Goal: Communication & Community: Answer question/provide support

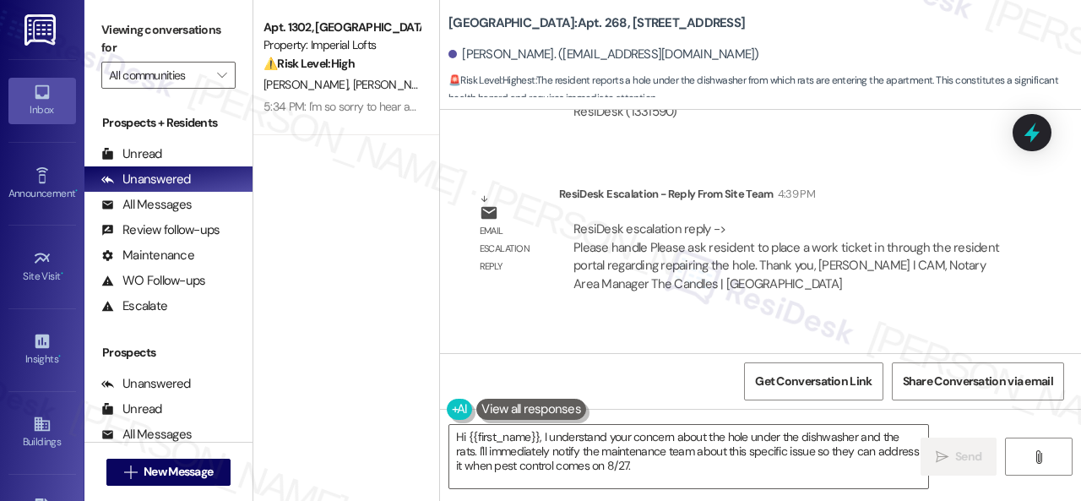
scroll to position [5693, 0]
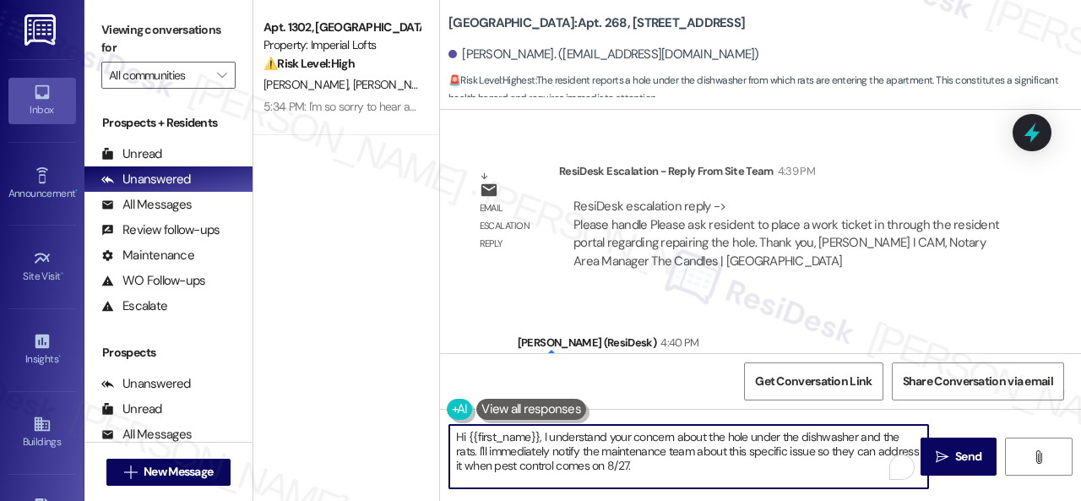
drag, startPoint x: 677, startPoint y: 466, endPoint x: 439, endPoint y: 433, distance: 240.4
click at [440, 433] on div "Hi {{first_name}}, I understand your concern about the hole under the dishwashe…" at bounding box center [680, 456] width 481 height 65
click at [540, 459] on textarea "Hi {{first_name}}, I understand your concern about the hole under the dishwashe…" at bounding box center [688, 456] width 479 height 63
drag, startPoint x: 542, startPoint y: 438, endPoint x: 702, endPoint y: 480, distance: 164.9
click at [702, 480] on textarea "Hi {{first_name}}, I understand your concern about the hole under the dishwashe…" at bounding box center [688, 456] width 479 height 63
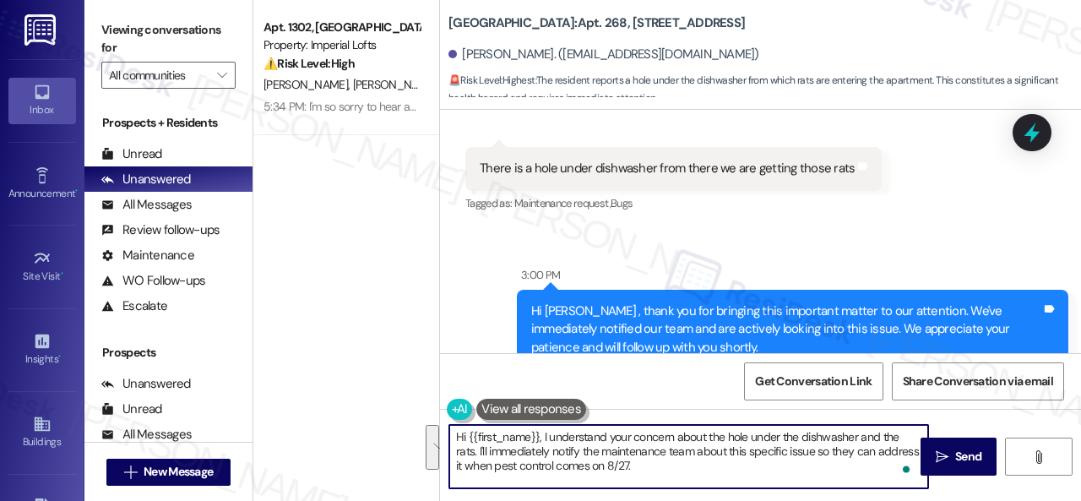
scroll to position [5102, 0]
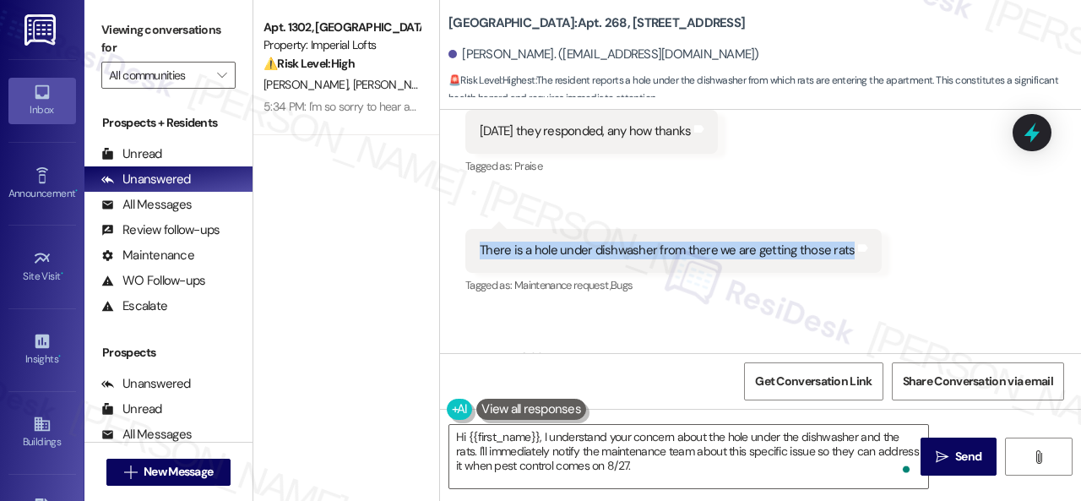
drag, startPoint x: 480, startPoint y: 250, endPoint x: 842, endPoint y: 249, distance: 362.3
click at [842, 249] on div "There is a hole under dishwasher from there we are getting those rats" at bounding box center [667, 251] width 378 height 18
copy div "There is a hole under dishwasher from there we are getting those rats"
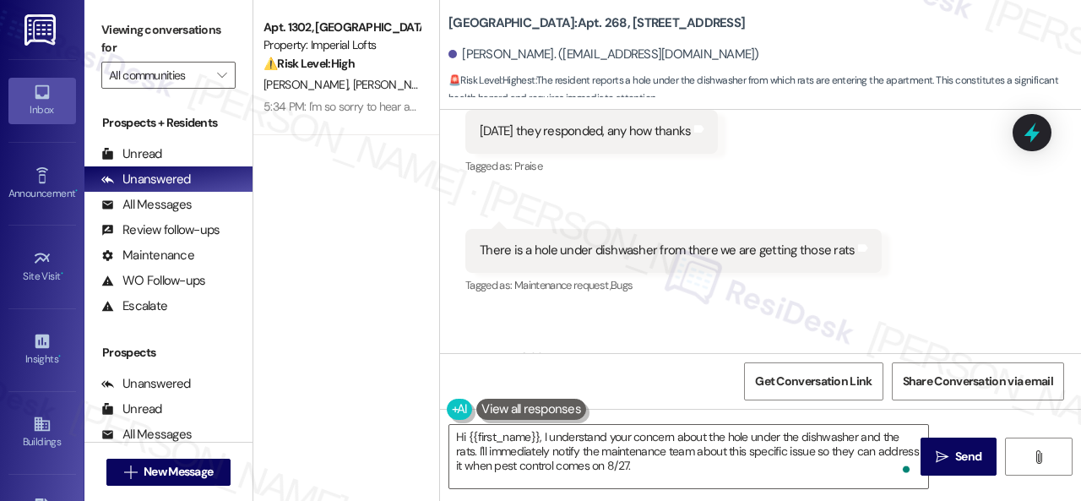
click at [995, 296] on div "Received via SMS Devaki Machineni 3:00 PM today they responded, any how thanks …" at bounding box center [760, 179] width 641 height 262
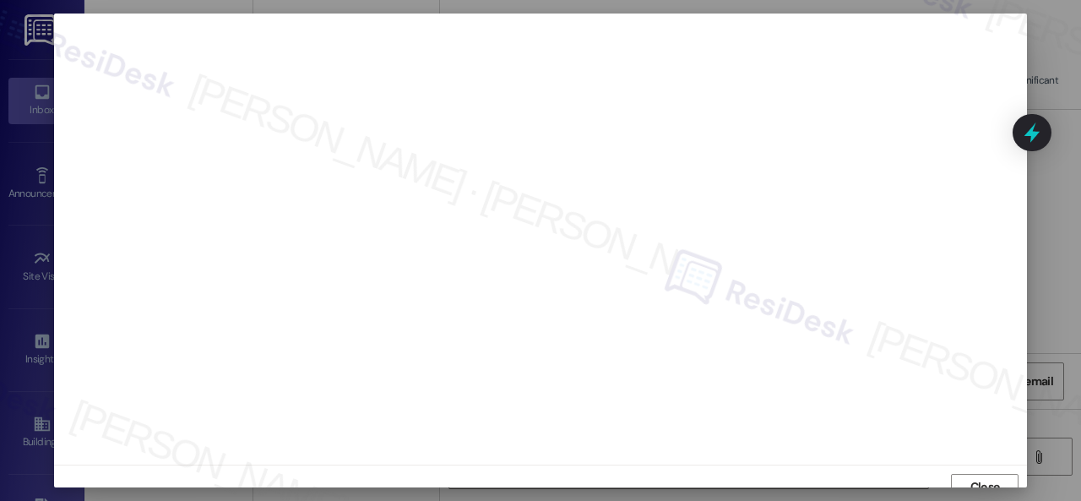
scroll to position [13, 0]
click at [995, 473] on span "Close" at bounding box center [985, 474] width 30 height 18
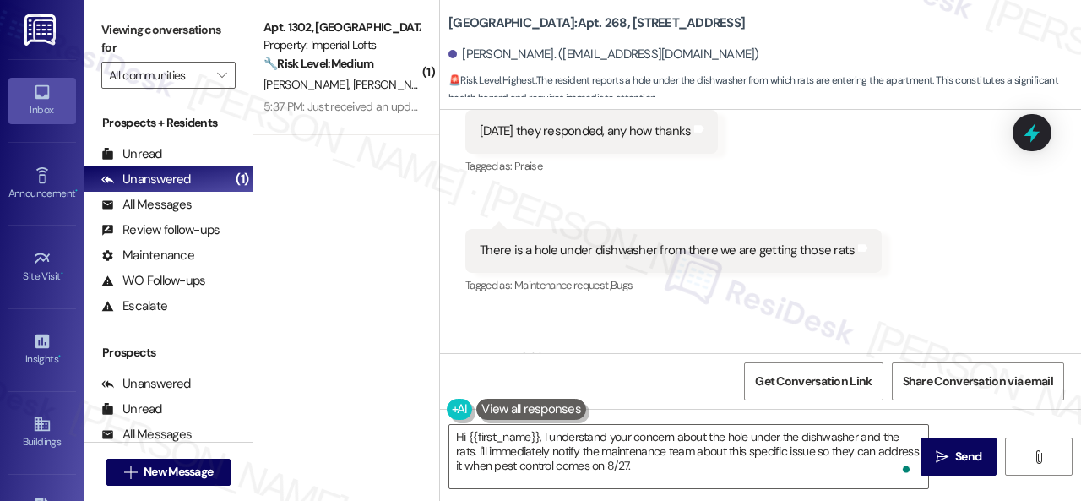
click at [923, 264] on div "Received via SMS Devaki Machineni 3:00 PM today they responded, any how thanks …" at bounding box center [760, 179] width 641 height 262
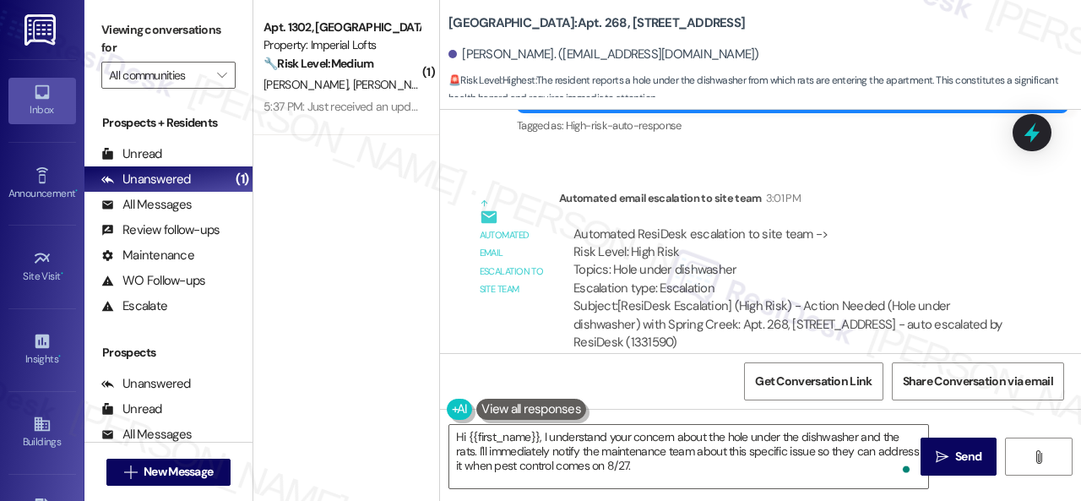
scroll to position [5777, 0]
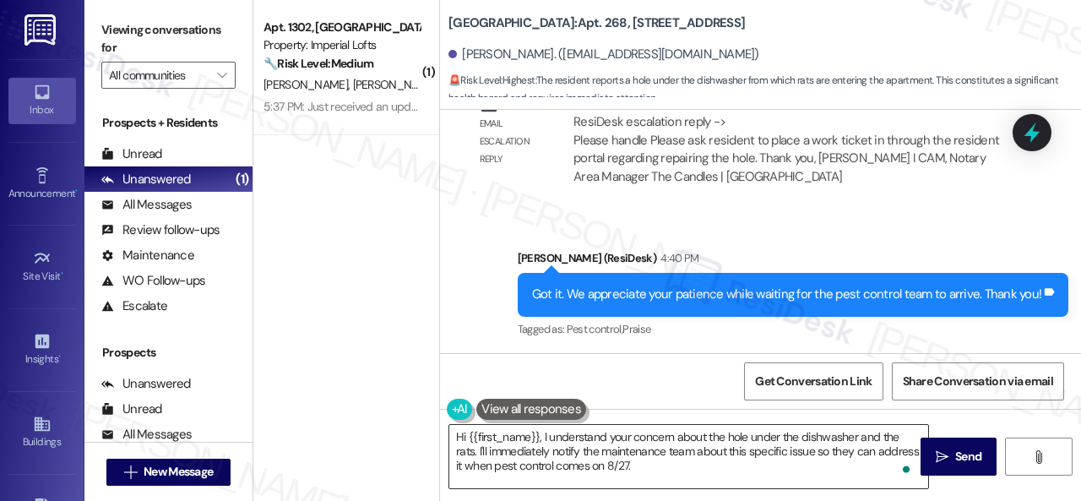
click at [655, 456] on textarea "Hi {{first_name}}, I understand your concern about the hole under the dishwashe…" at bounding box center [688, 456] width 479 height 63
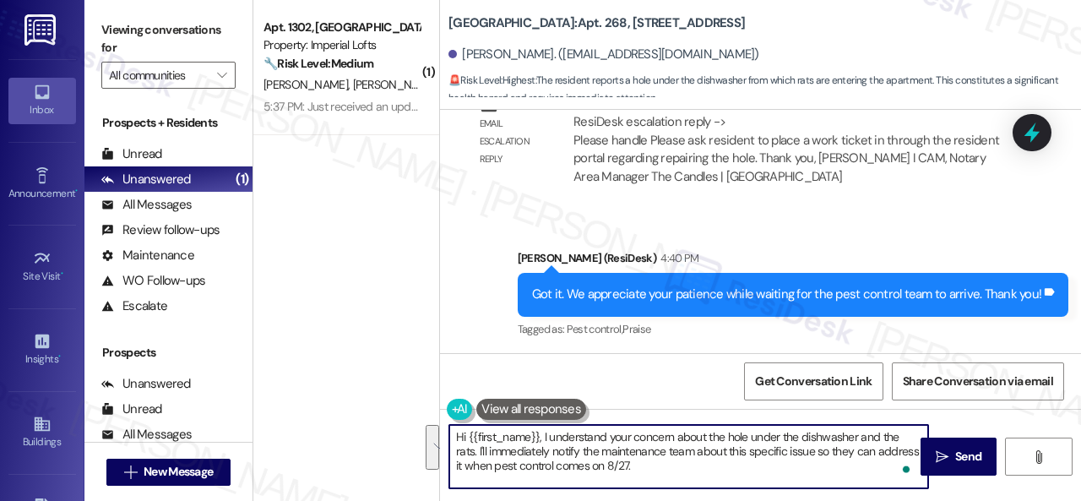
paste textarea "Please note that due to limited availability, our maintenance team isn't able t…"
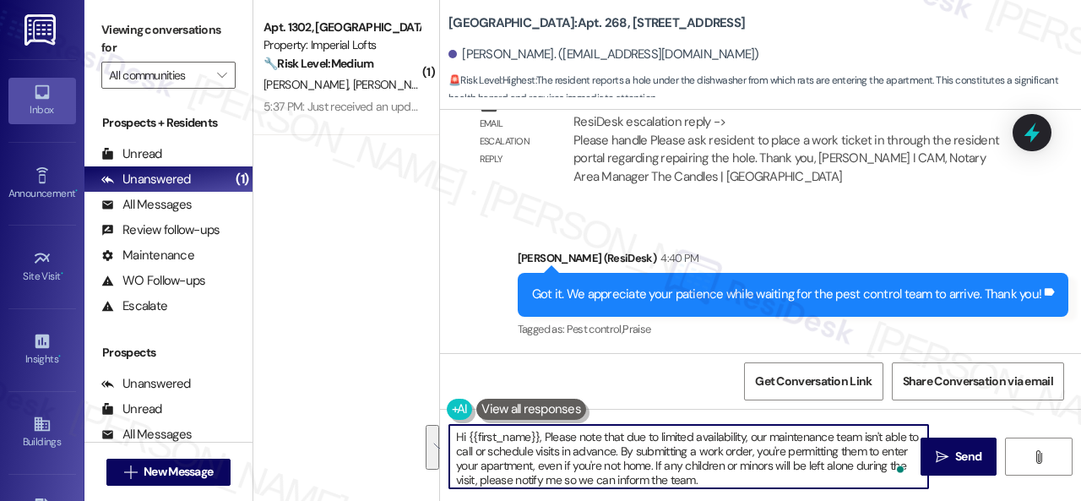
drag, startPoint x: 542, startPoint y: 440, endPoint x: 546, endPoint y: 430, distance: 10.7
click at [549, 429] on textarea "Hi {{first_name}}, Please note that due to limited availability, our maintenanc…" at bounding box center [688, 456] width 479 height 63
drag, startPoint x: 578, startPoint y: 436, endPoint x: 599, endPoint y: 420, distance: 25.8
click at [598, 438] on textarea "Hi {{first_name}}, please note that due to limited availability, our maintenanc…" at bounding box center [688, 456] width 479 height 63
click at [629, 434] on textarea "Hi {{first_name}}, please know that due to limited availability, our maintenanc…" at bounding box center [688, 456] width 479 height 63
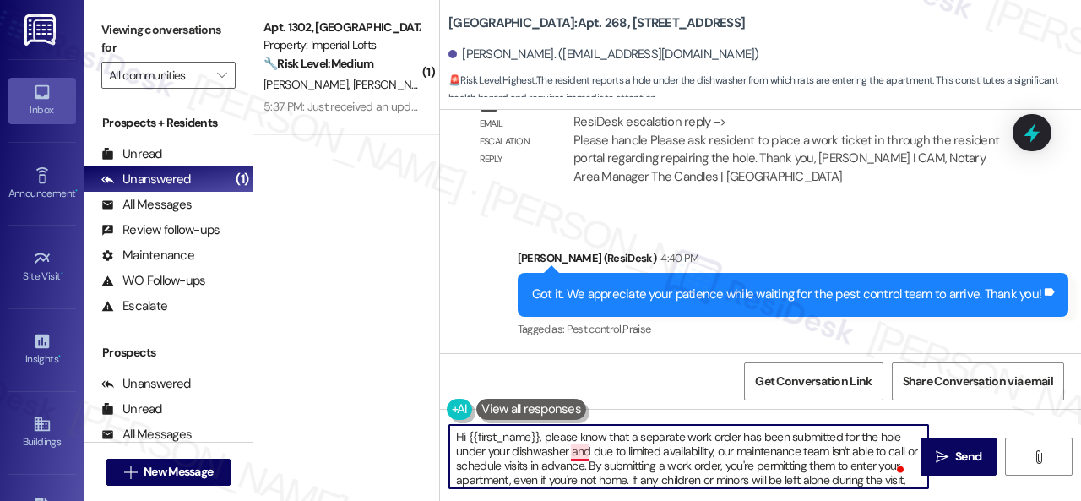
click at [578, 457] on textarea "Hi {{first_name}}, please know that a separate work order has been submitted fo…" at bounding box center [688, 456] width 479 height 63
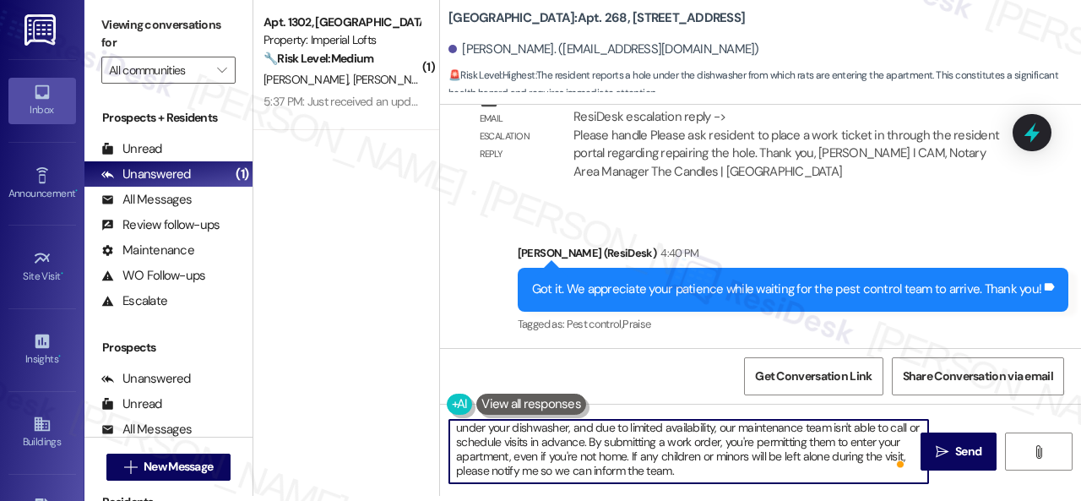
scroll to position [0, 0]
click at [730, 468] on textarea "Hi {{first_name}}, please know that a separate work order has been submitted fo…" at bounding box center [688, 451] width 479 height 63
type textarea "Hi {{first_name}}, please know that a separate work order has been submitted fo…"
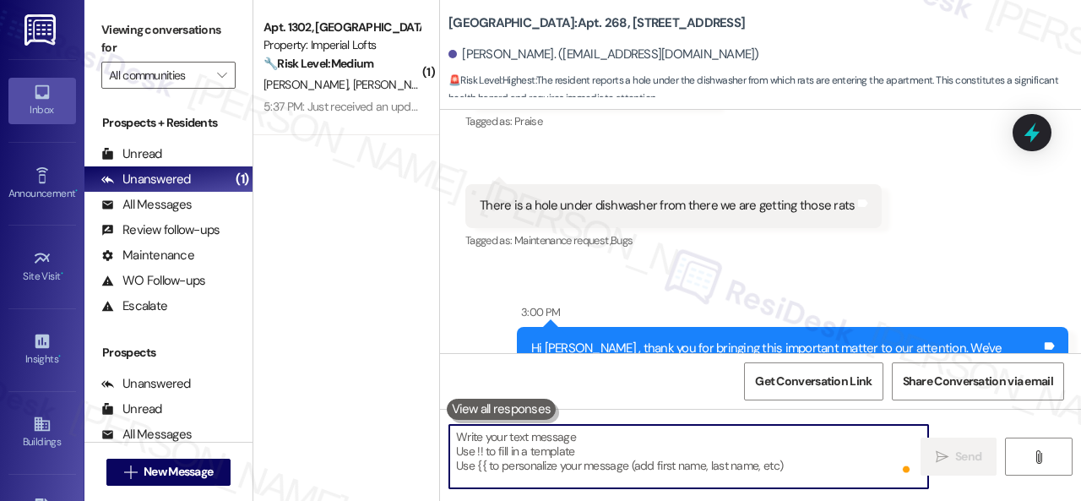
scroll to position [5057, 0]
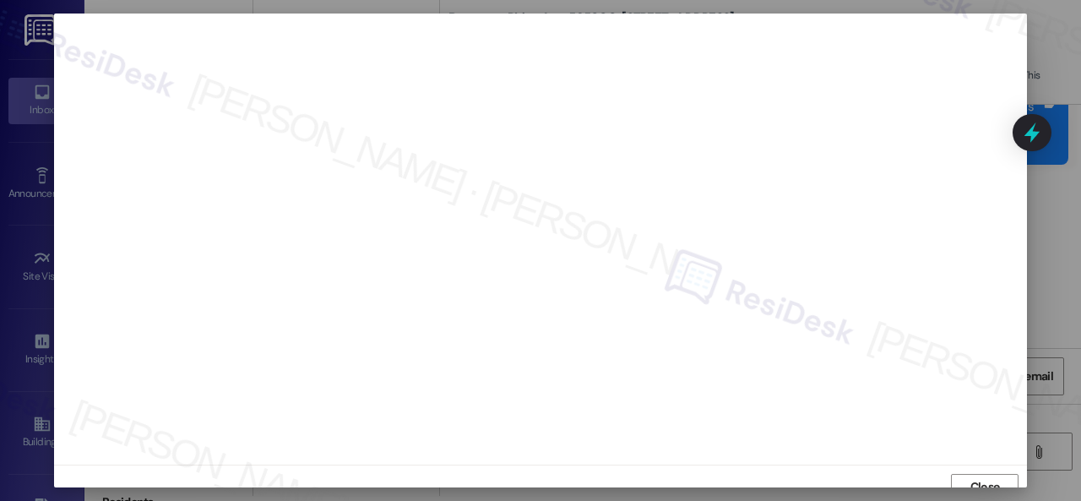
scroll to position [13, 0]
click at [970, 474] on span "Close" at bounding box center [985, 474] width 30 height 18
click at [993, 473] on span "Close" at bounding box center [985, 474] width 30 height 18
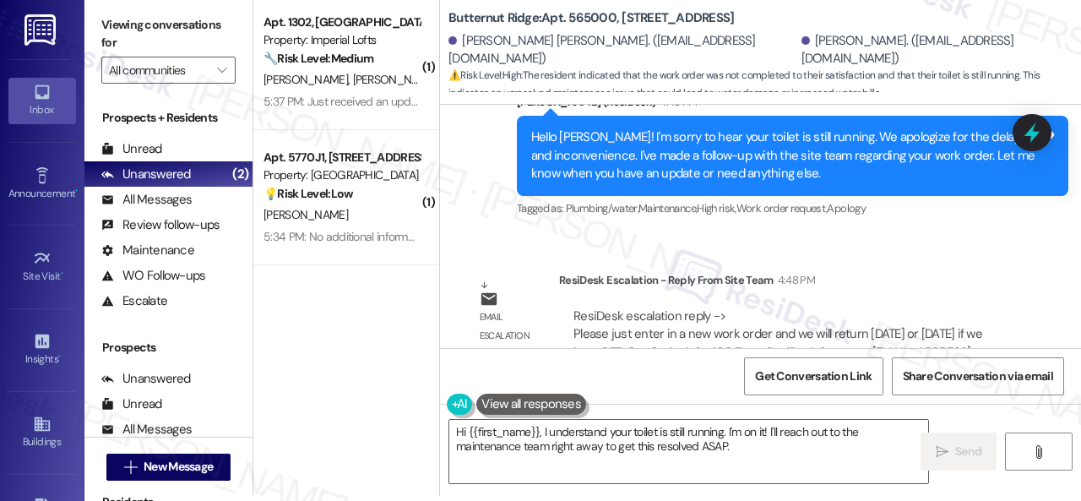
scroll to position [1208, 0]
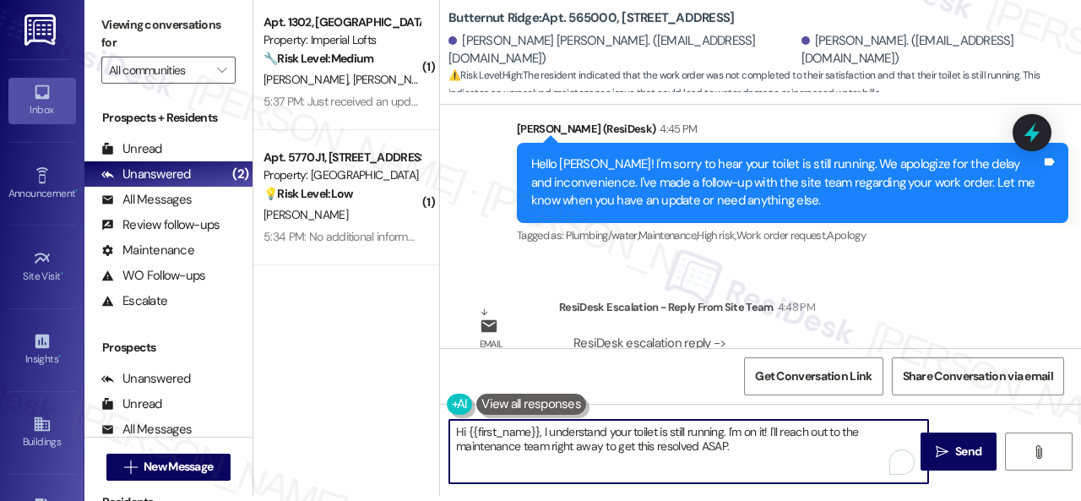
drag, startPoint x: 468, startPoint y: 436, endPoint x: 819, endPoint y: 479, distance: 353.9
click at [818, 479] on textarea "Hi {{first_name}}, I understand your toilet is still running. I'm on it! I'll r…" at bounding box center [688, 451] width 479 height 63
paste textarea "a work order on your behalf and notified the site team. Please note that due to…"
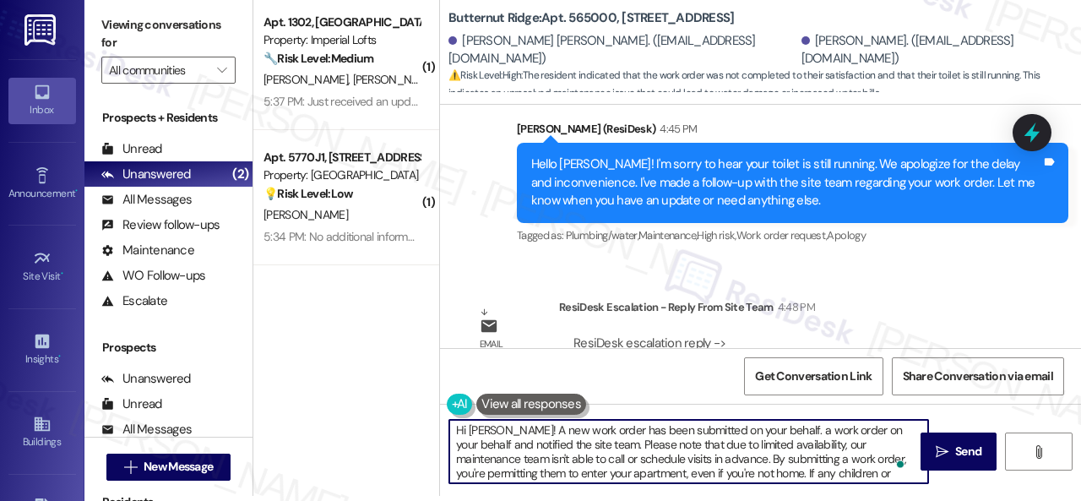
scroll to position [0, 0]
drag, startPoint x: 779, startPoint y: 428, endPoint x: 618, endPoint y: 445, distance: 161.3
click at [618, 445] on textarea "Hi Madelyn! A new work order has been submitted on your behalf. a work order on…" at bounding box center [688, 451] width 479 height 63
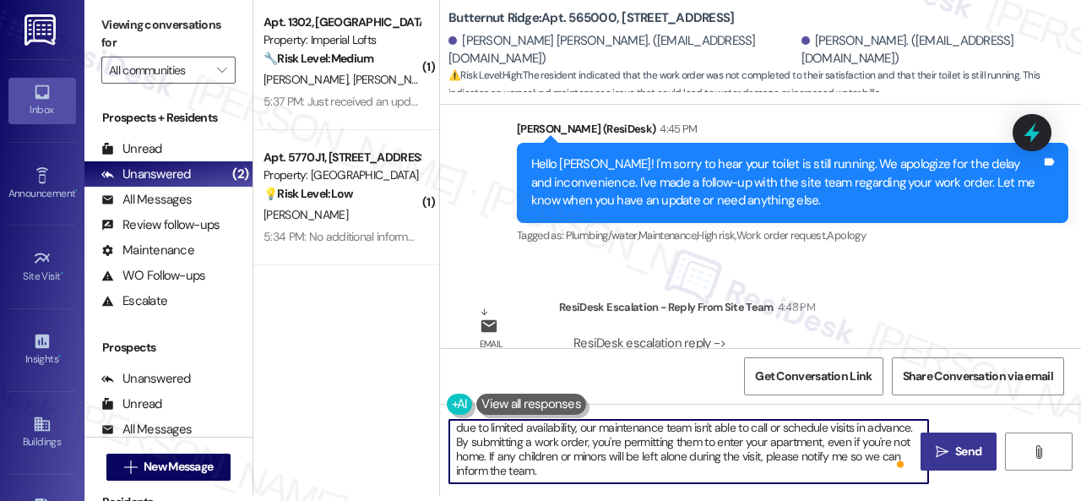
type textarea "Hi Madelyn! A new work order has been submitted on your behalf. Please note tha…"
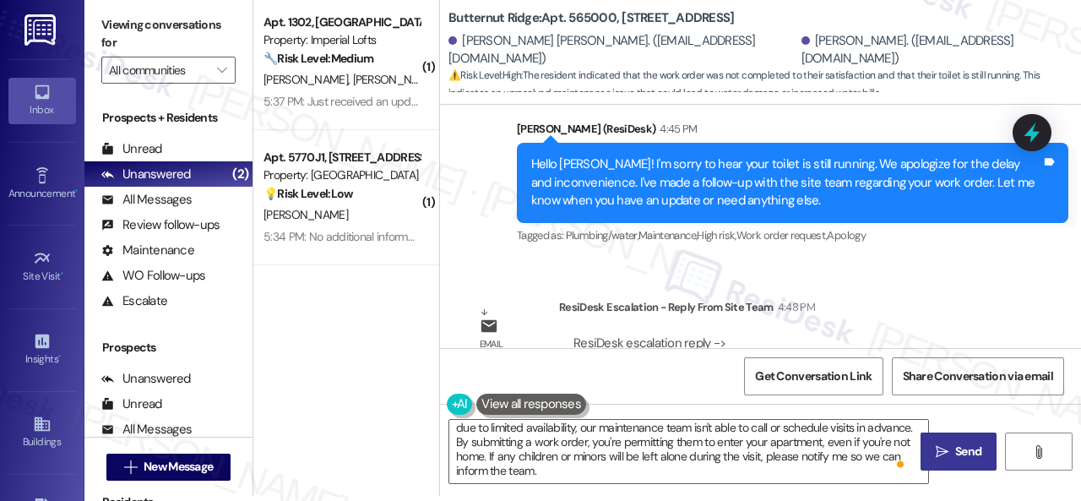
click at [955, 458] on span "Send" at bounding box center [968, 452] width 26 height 18
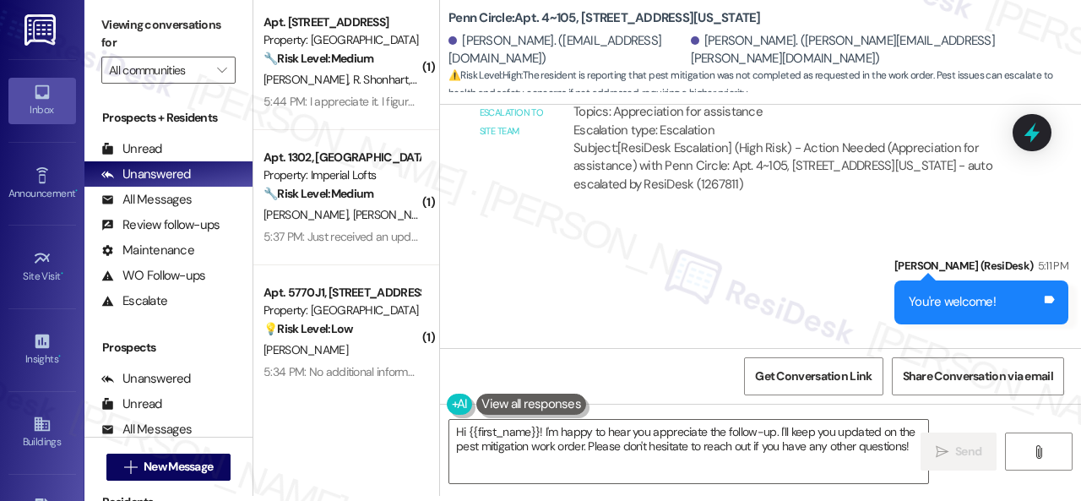
scroll to position [4503, 0]
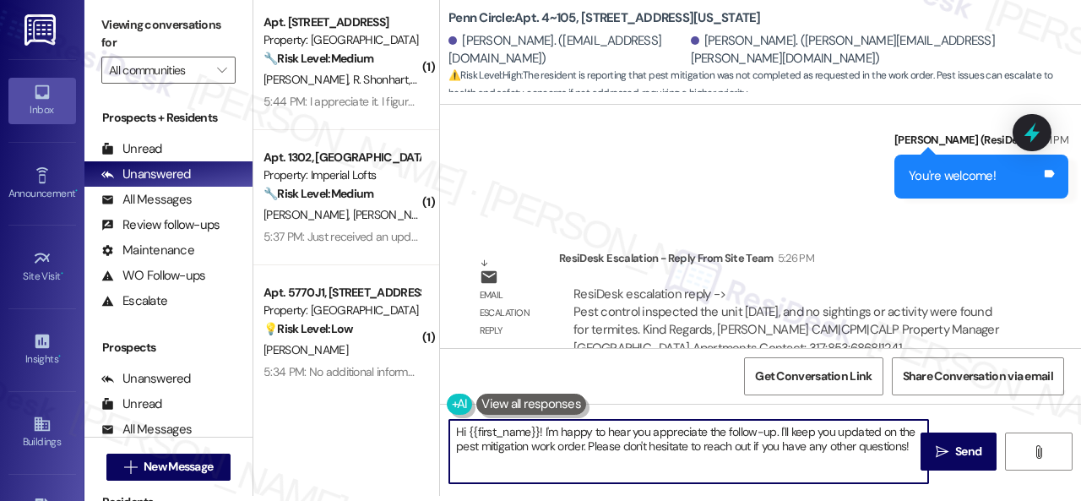
drag, startPoint x: 544, startPoint y: 431, endPoint x: 1080, endPoint y: 534, distance: 546.1
click at [1080, 500] on html "Inbox Go to Inbox Announcement • Send A Text Announcement Site Visit • Go to Si…" at bounding box center [540, 250] width 1081 height 501
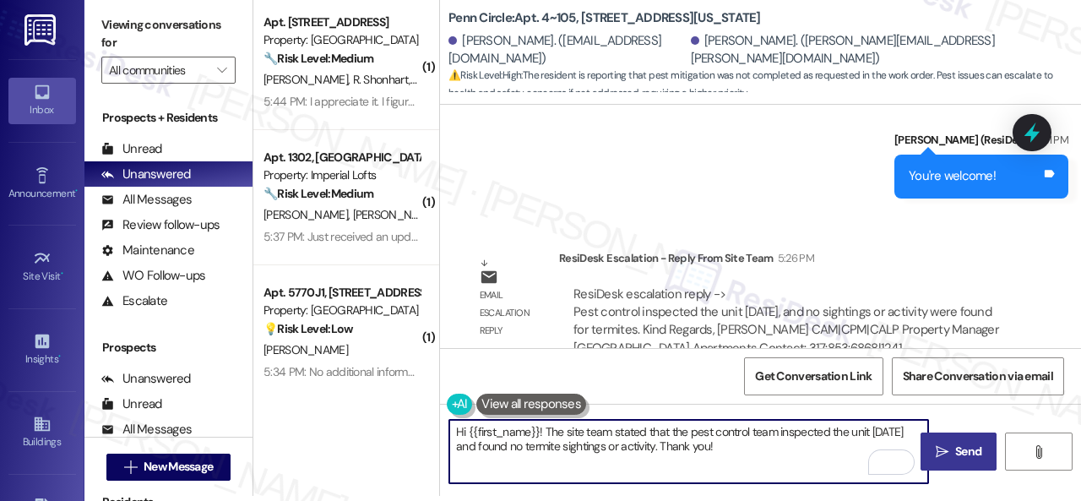
type textarea "Hi {{first_name}}! The site team stated that the pest control team inspected th…"
click at [955, 459] on span "Send" at bounding box center [968, 452] width 26 height 18
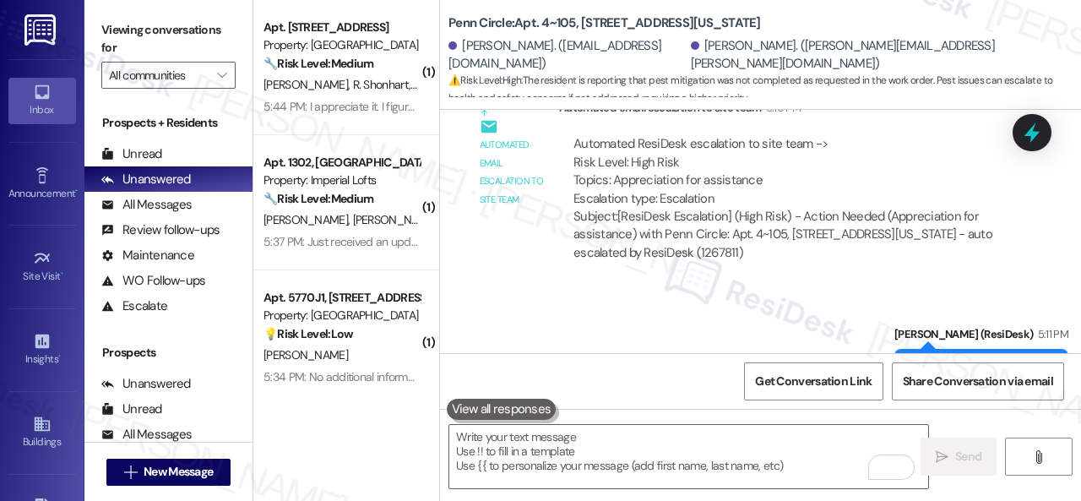
scroll to position [4638, 0]
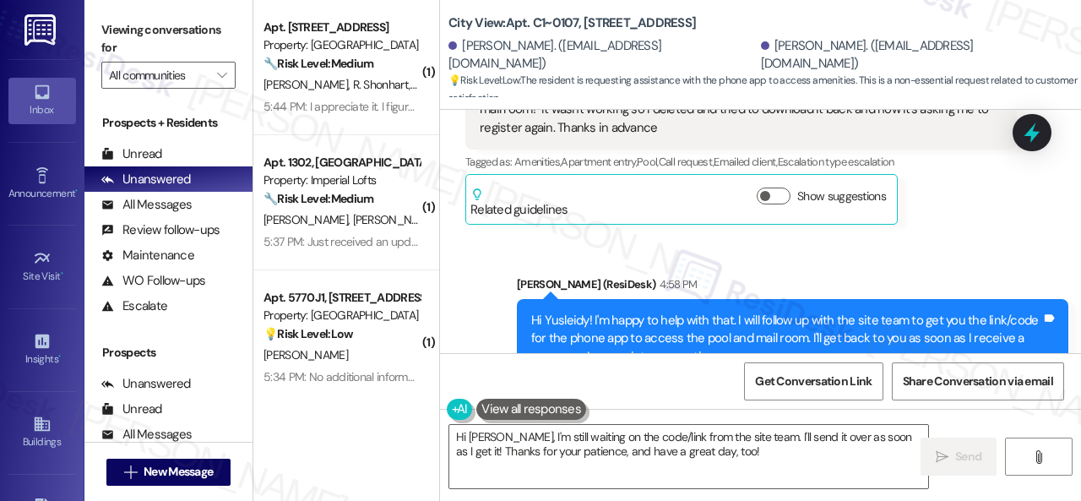
scroll to position [5781, 0]
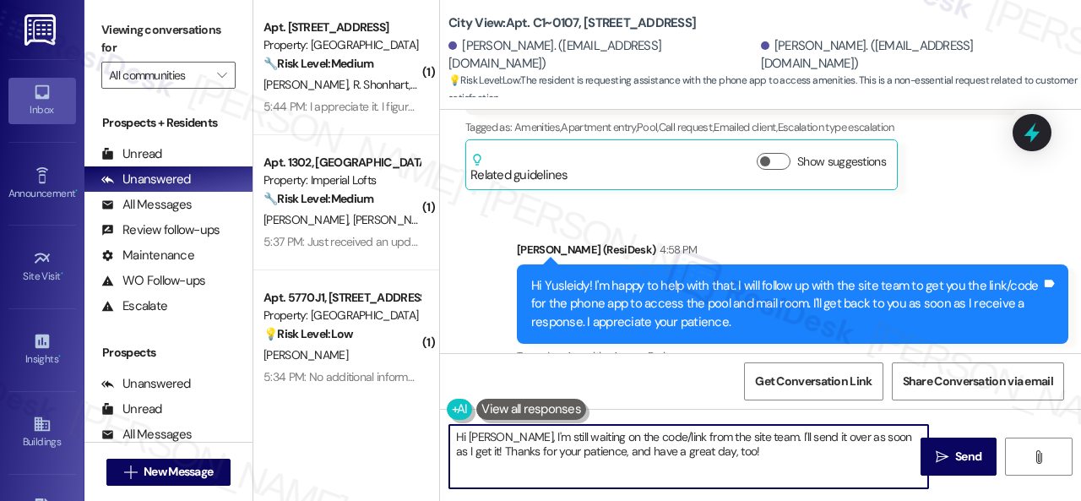
drag, startPoint x: 725, startPoint y: 453, endPoint x: 380, endPoint y: 422, distance: 345.9
click at [380, 422] on div "( 1 ) Apt. 132, 146 Spring Creek Dr Property: Spring Creek 🔧 Risk Level: Medium…" at bounding box center [667, 250] width 828 height 501
paste textarea "ey, I have an update on your concern. The site team stated that they sent the i…"
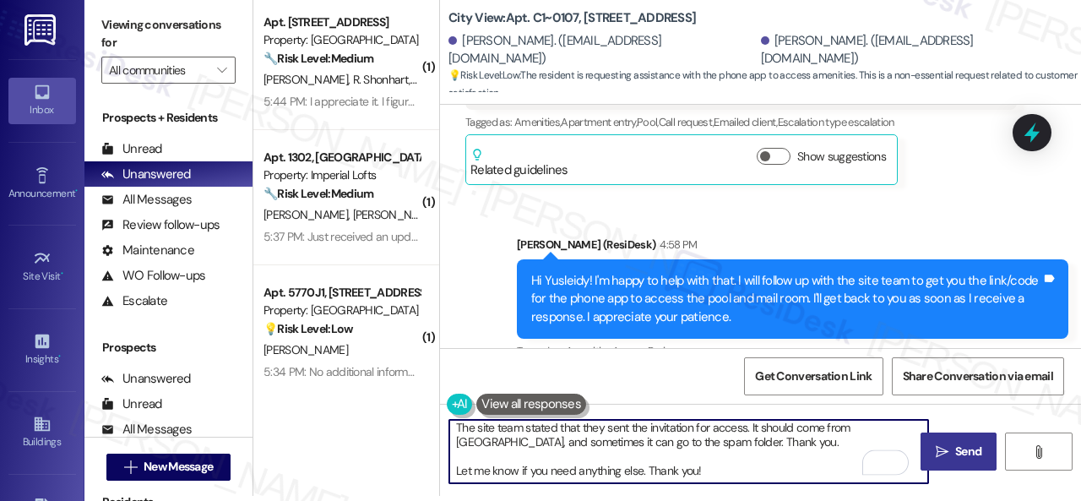
scroll to position [47, 0]
type textarea "Hey, I have an update on your concern. The site team stated that they sent the …"
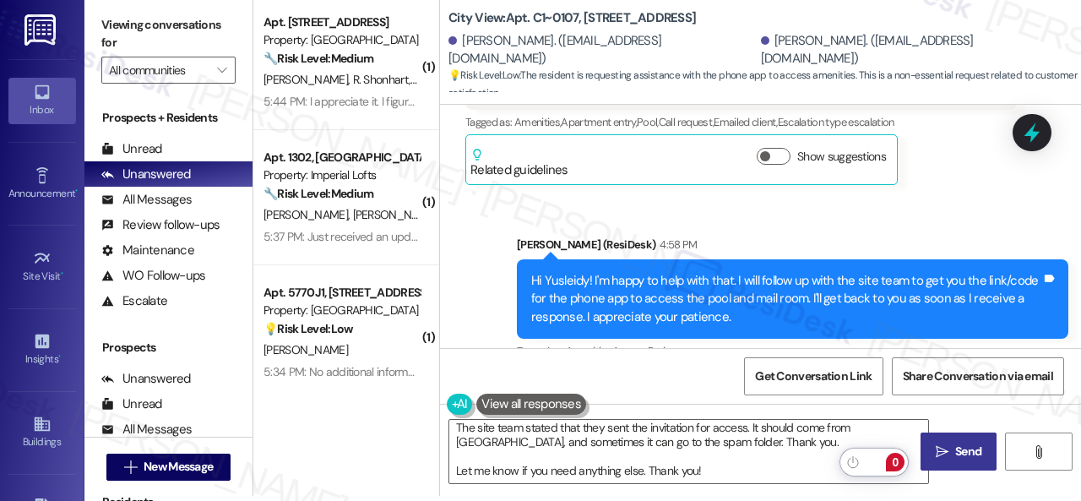
click at [948, 460] on button " Send" at bounding box center [958, 451] width 76 height 38
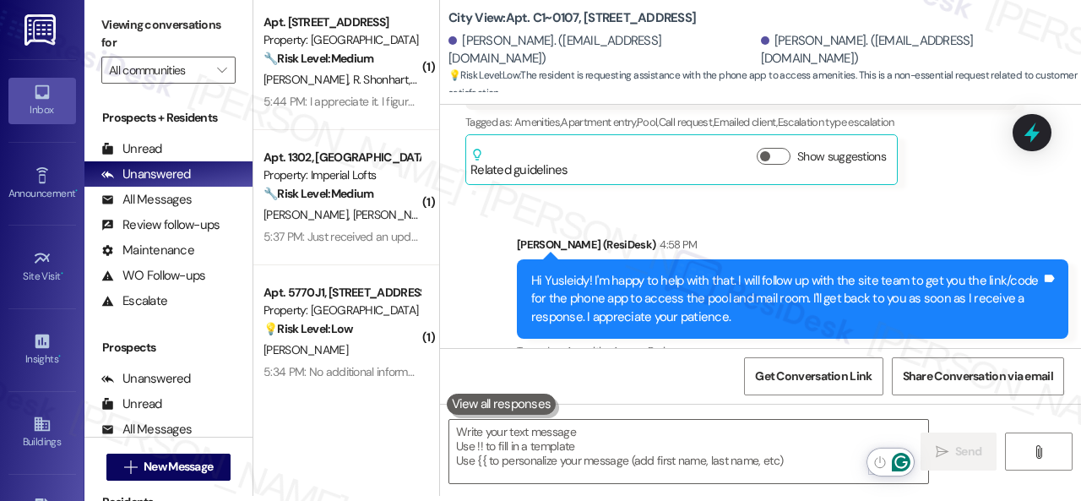
scroll to position [6141, 0]
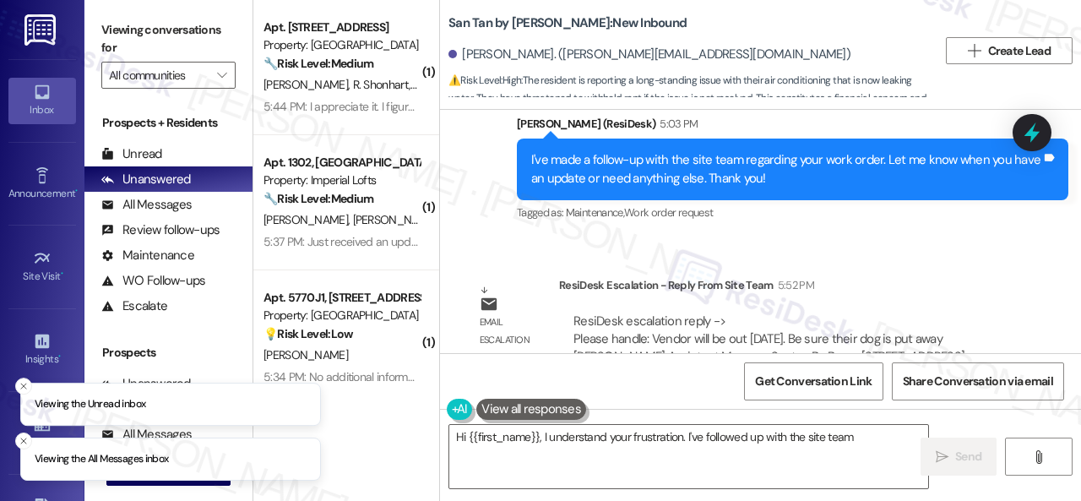
scroll to position [1577, 0]
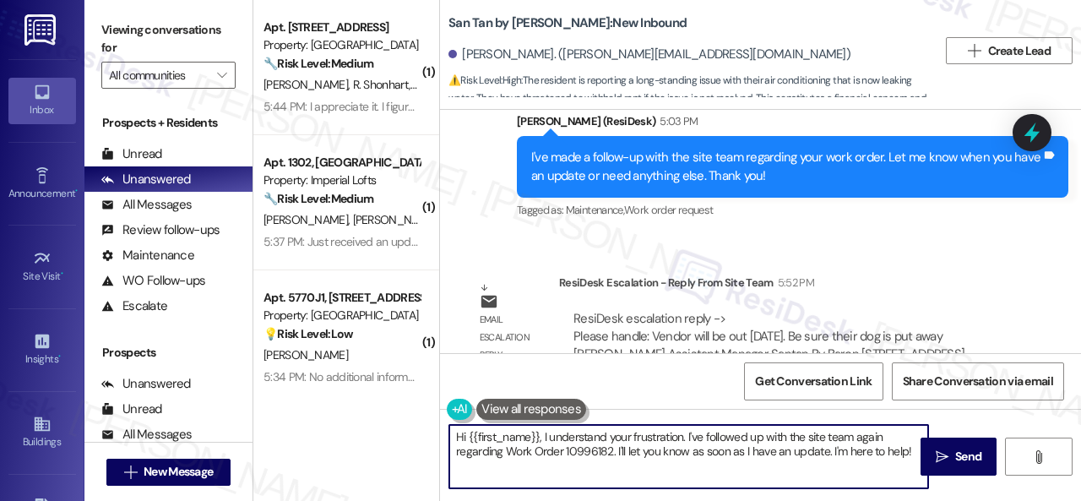
drag, startPoint x: 914, startPoint y: 452, endPoint x: 427, endPoint y: 414, distance: 487.9
click at [375, 410] on div "( 1 ) Apt. [STREET_ADDRESS] Property: Spring Creek 🔧 Risk Level: Medium The res…" at bounding box center [667, 250] width 828 height 501
paste textarea "ey, I have an update on your concern. The site team stated that the vendor will…"
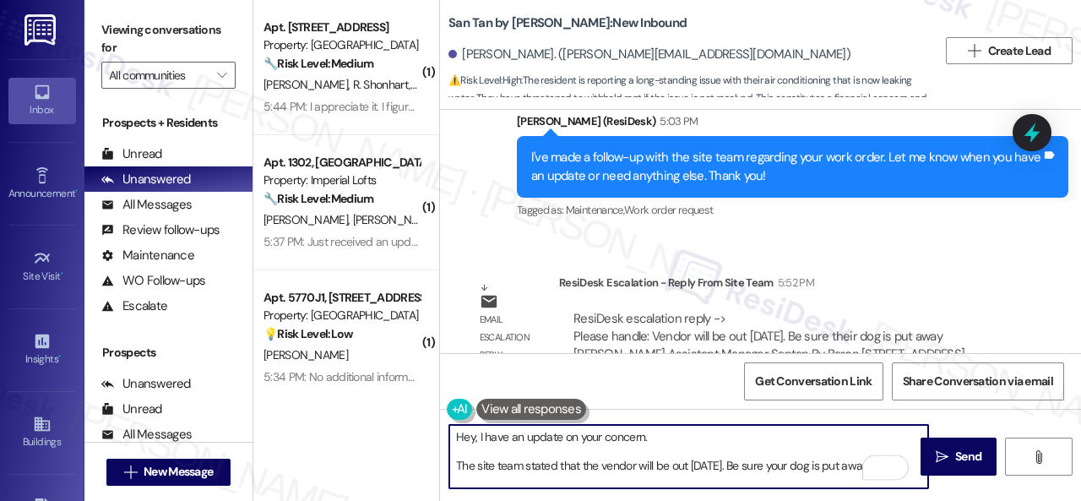
scroll to position [0, 0]
type textarea "Hey, I have an update on your concern. The site team stated that the vendor wil…"
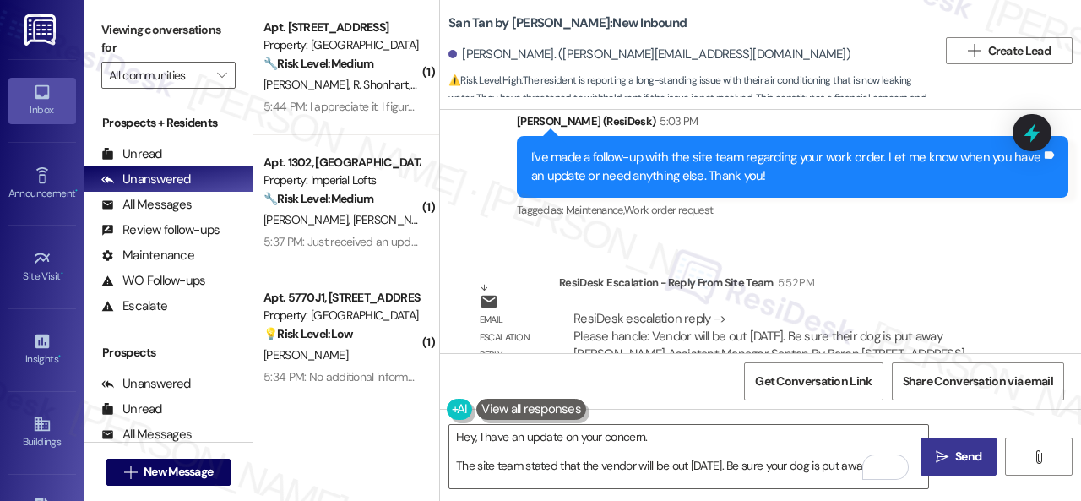
click at [955, 461] on span "Send" at bounding box center [968, 457] width 26 height 18
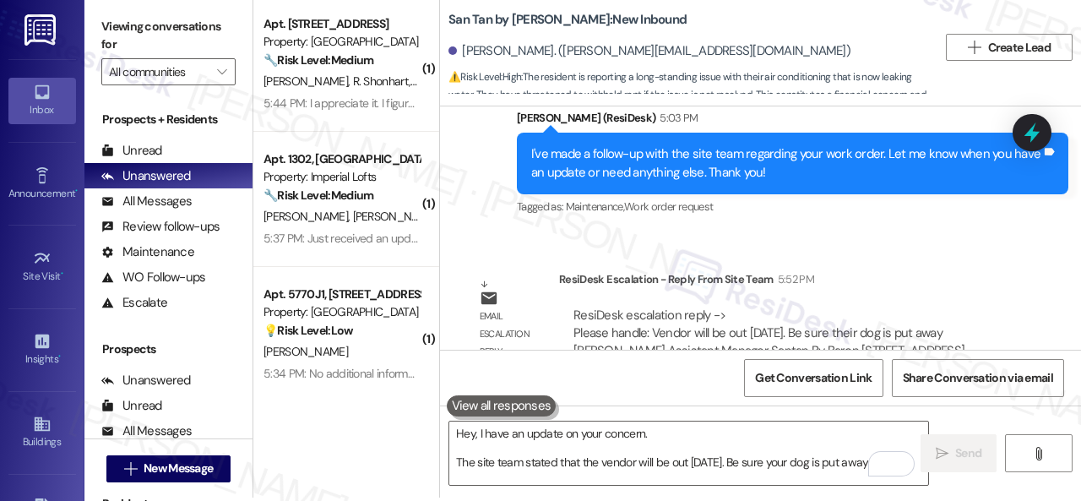
scroll to position [5, 0]
